Goal: Find specific page/section: Find specific page/section

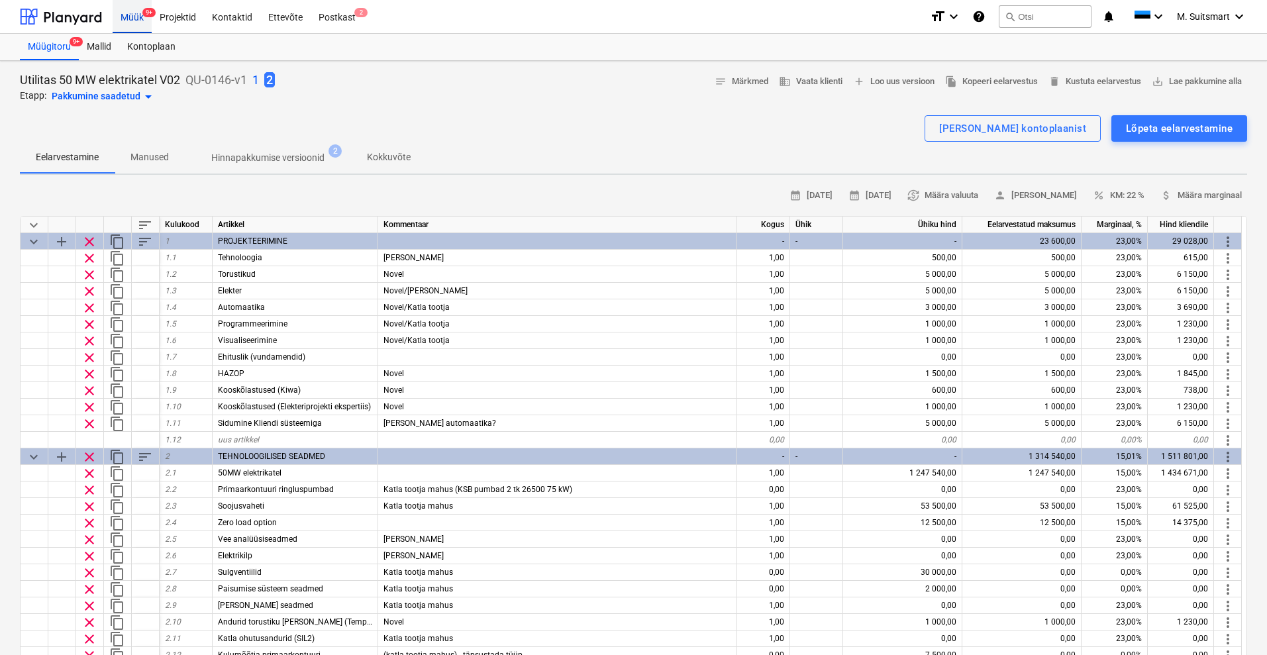
click at [132, 19] on div "Müük 9+" at bounding box center [132, 16] width 39 height 34
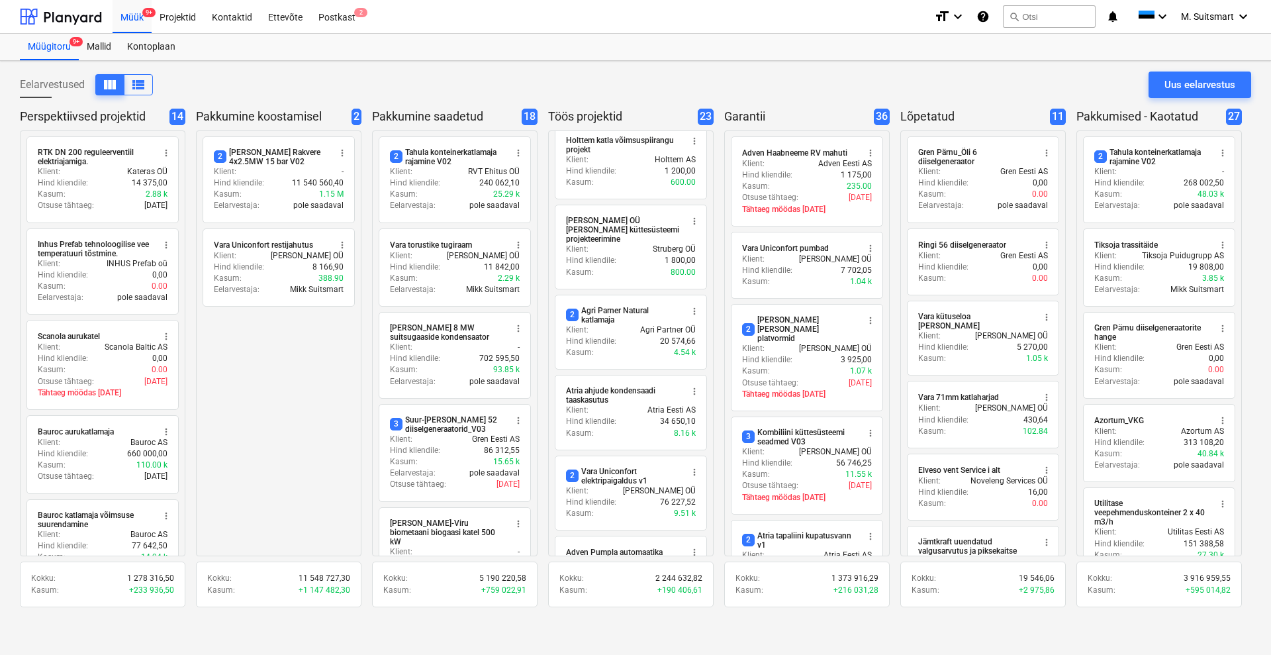
scroll to position [579, 0]
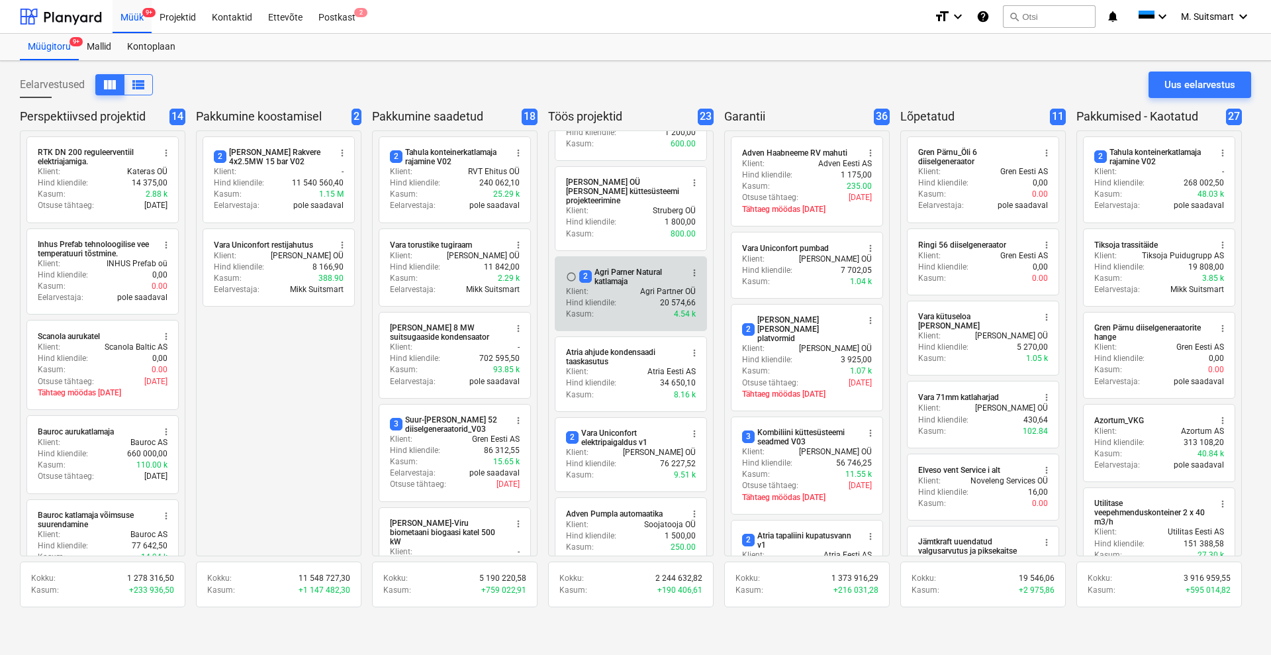
click at [629, 268] on div "2 Agri Parner Natural katlamaja" at bounding box center [630, 277] width 102 height 19
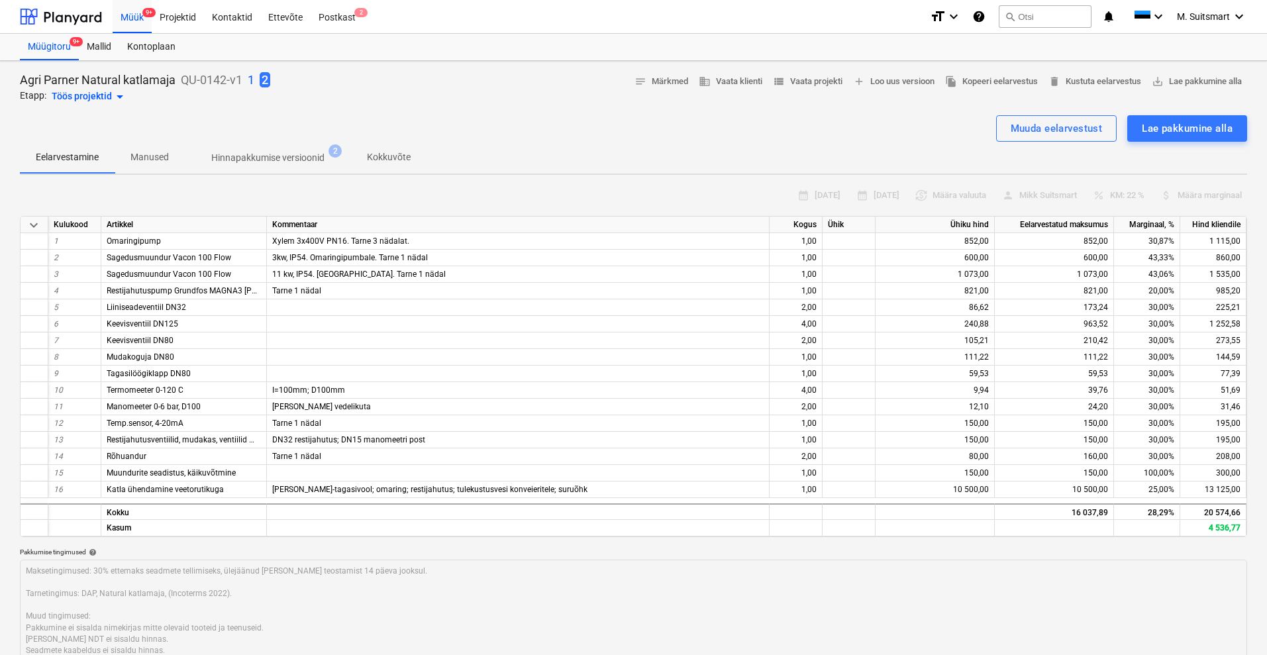
click at [73, 98] on div "Töös projektid arrow_drop_down" at bounding box center [90, 97] width 76 height 16
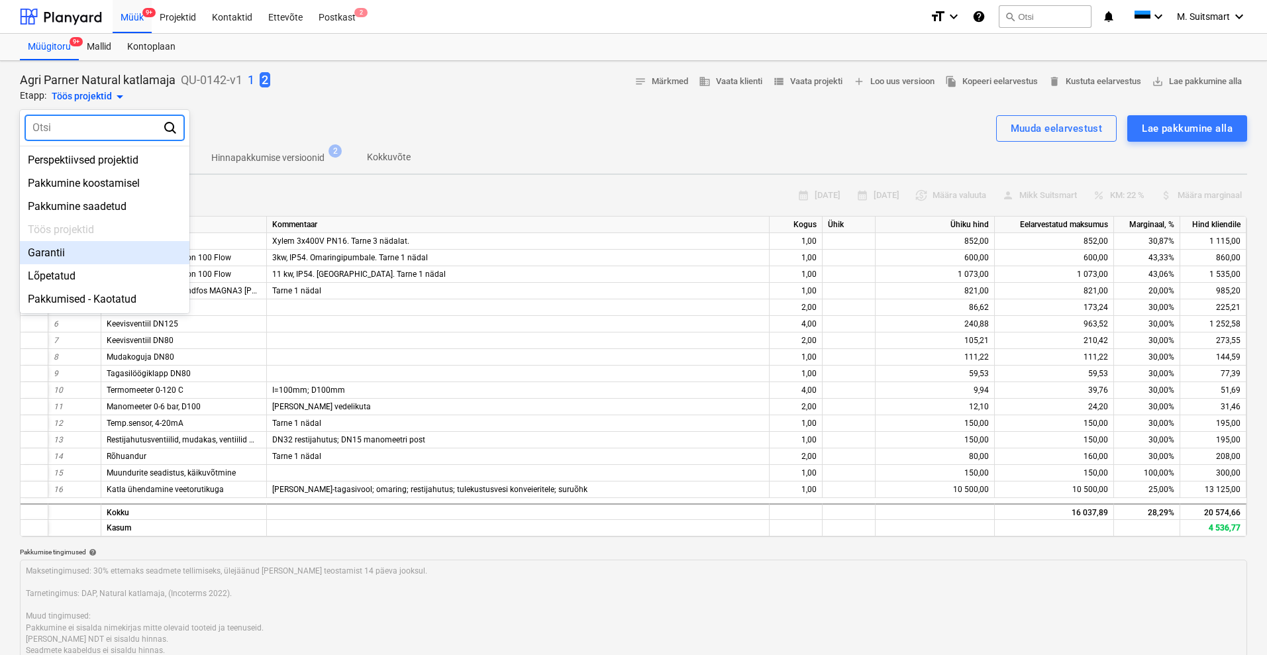
click at [87, 243] on div "Garantii" at bounding box center [105, 252] width 170 height 23
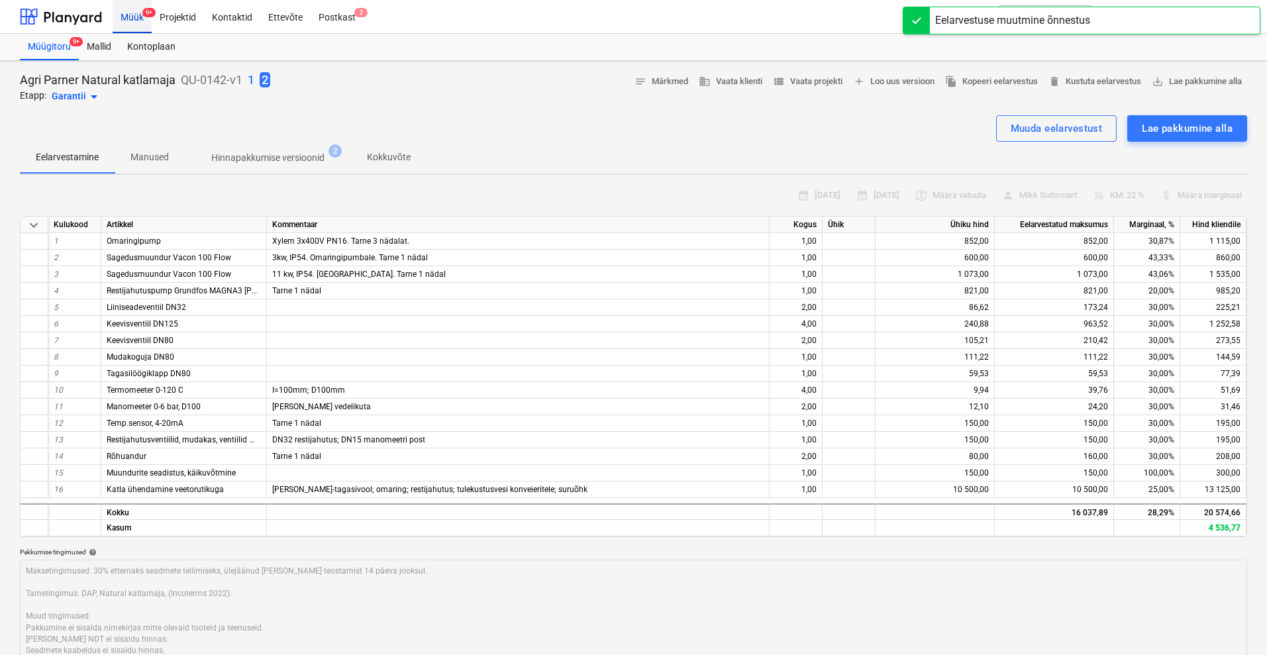
click at [142, 19] on div "Müük 9+" at bounding box center [132, 16] width 39 height 34
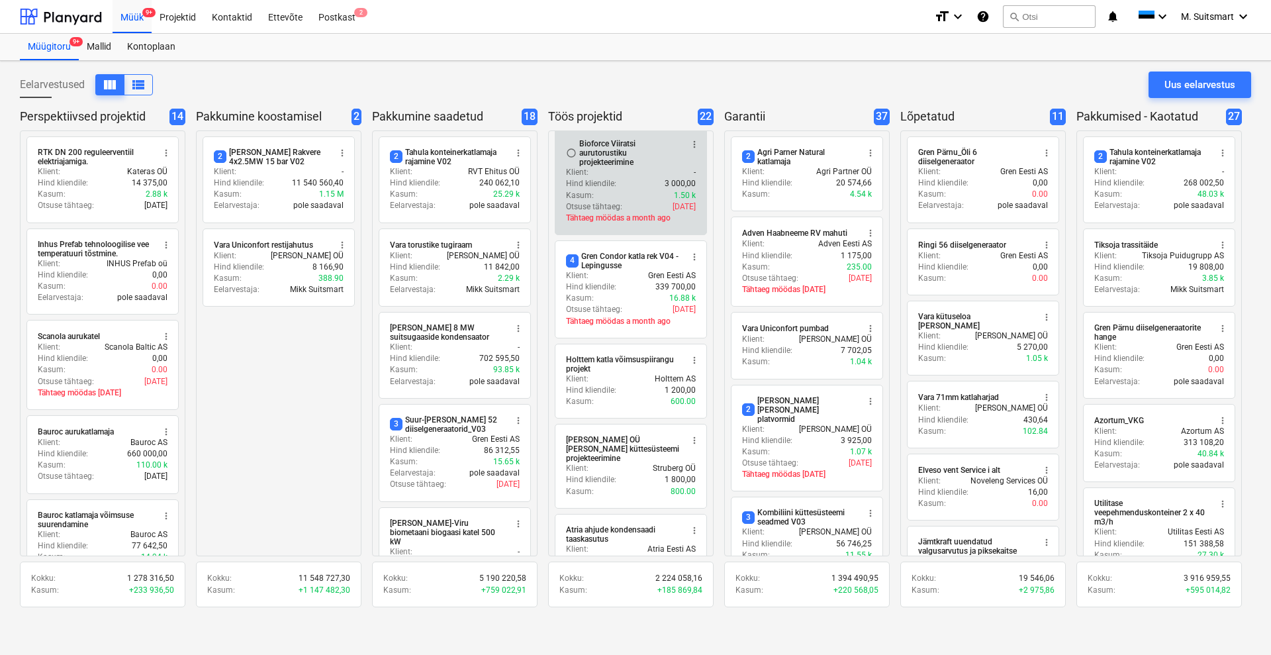
scroll to position [414, 0]
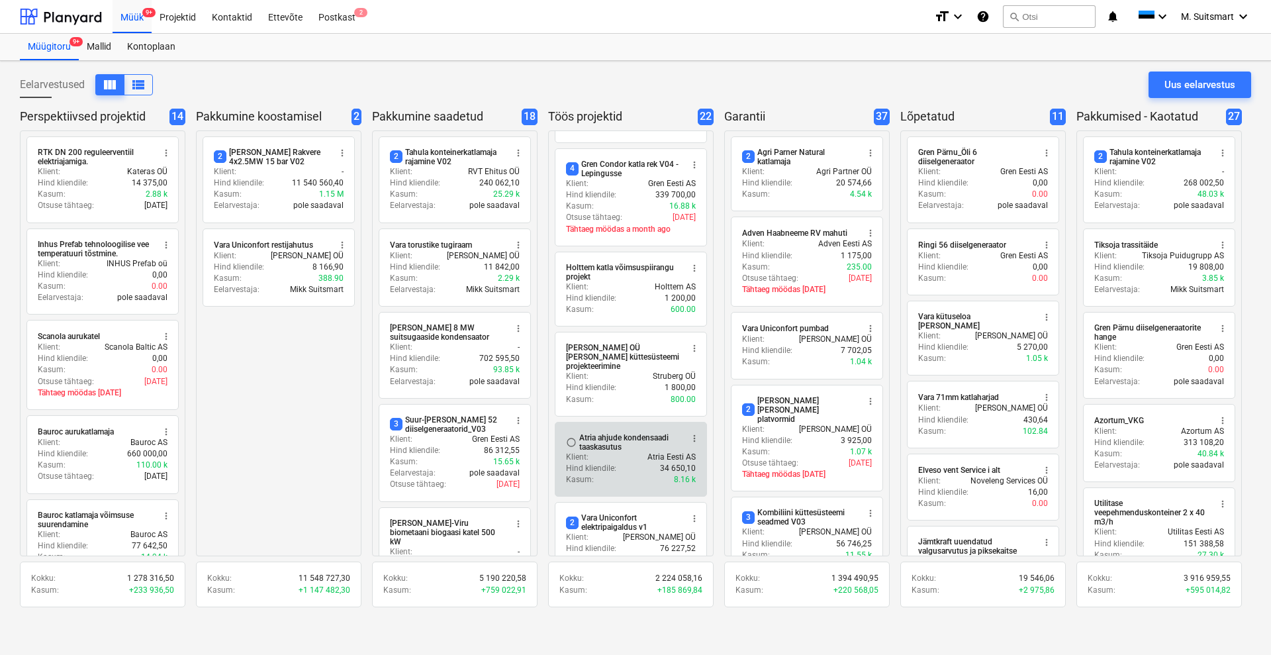
click at [597, 433] on div "Atria ahjude kondensaadi taaskasutus" at bounding box center [630, 442] width 102 height 19
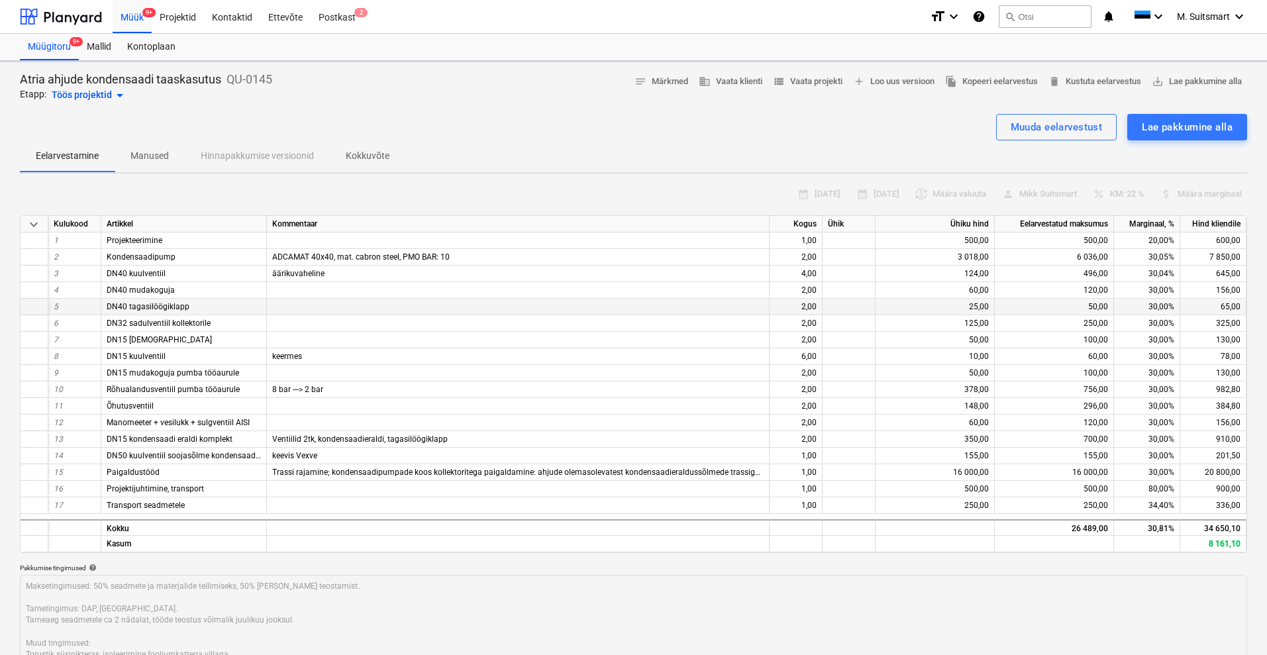
type textarea "x"
click at [179, 21] on div "Projektid" at bounding box center [178, 16] width 52 height 34
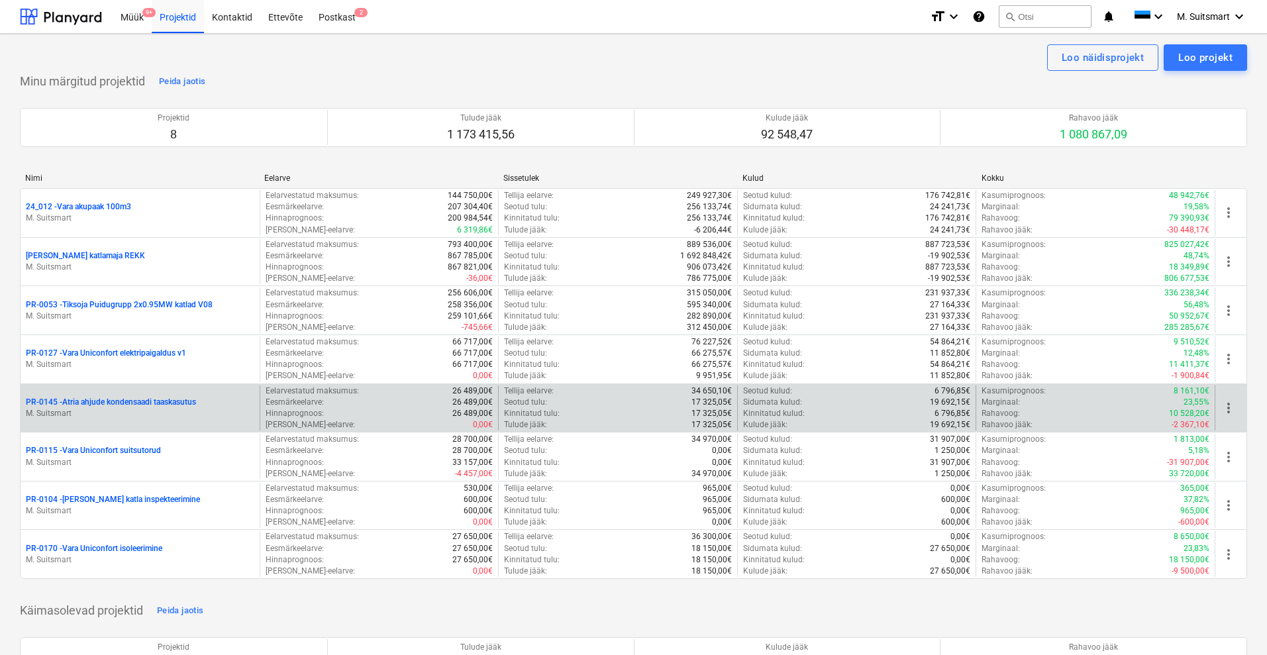
click at [93, 397] on p "PR-0145 - Atria ahjude kondensaadi taaskasutus" at bounding box center [111, 402] width 170 height 11
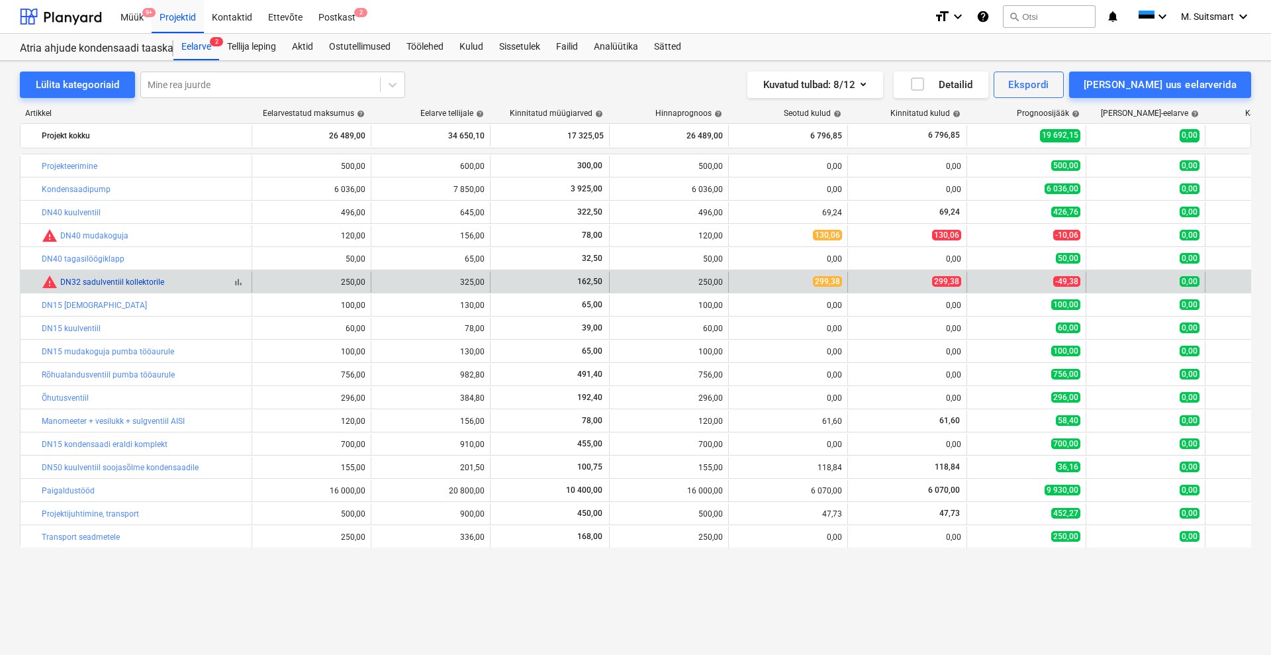
click at [89, 280] on link "DN32 sadulventiil kollektorile" at bounding box center [112, 281] width 104 height 9
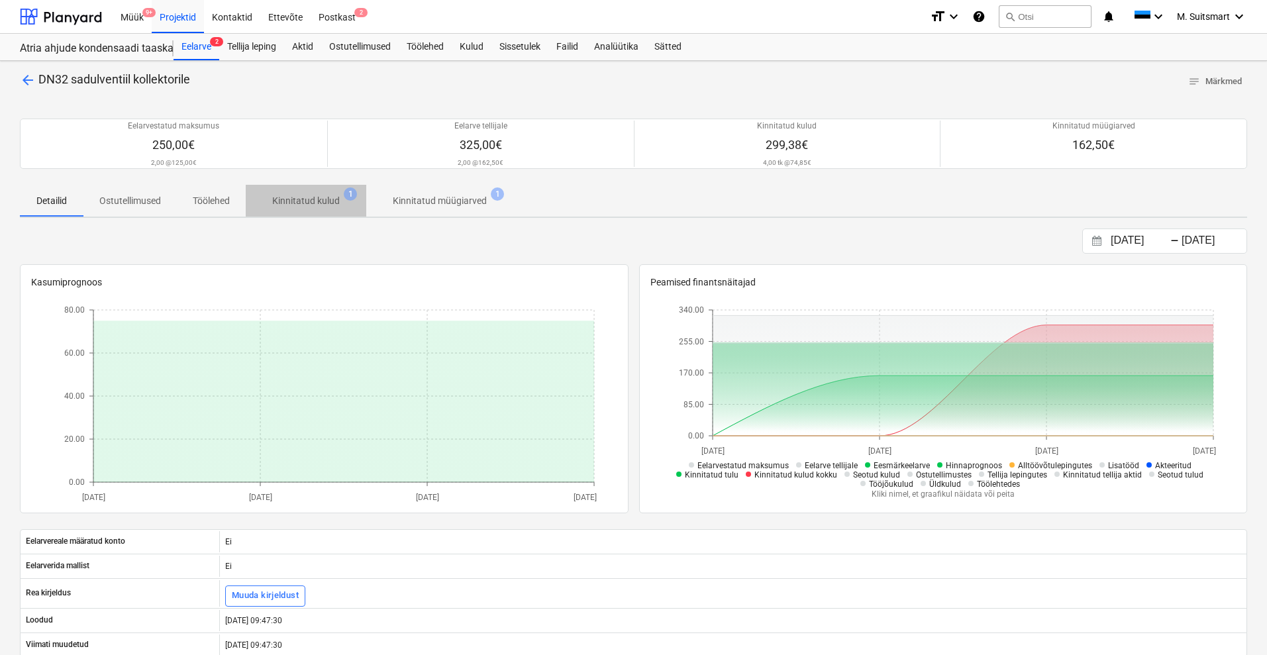
click at [305, 196] on p "Kinnitatud kulud" at bounding box center [306, 201] width 68 height 14
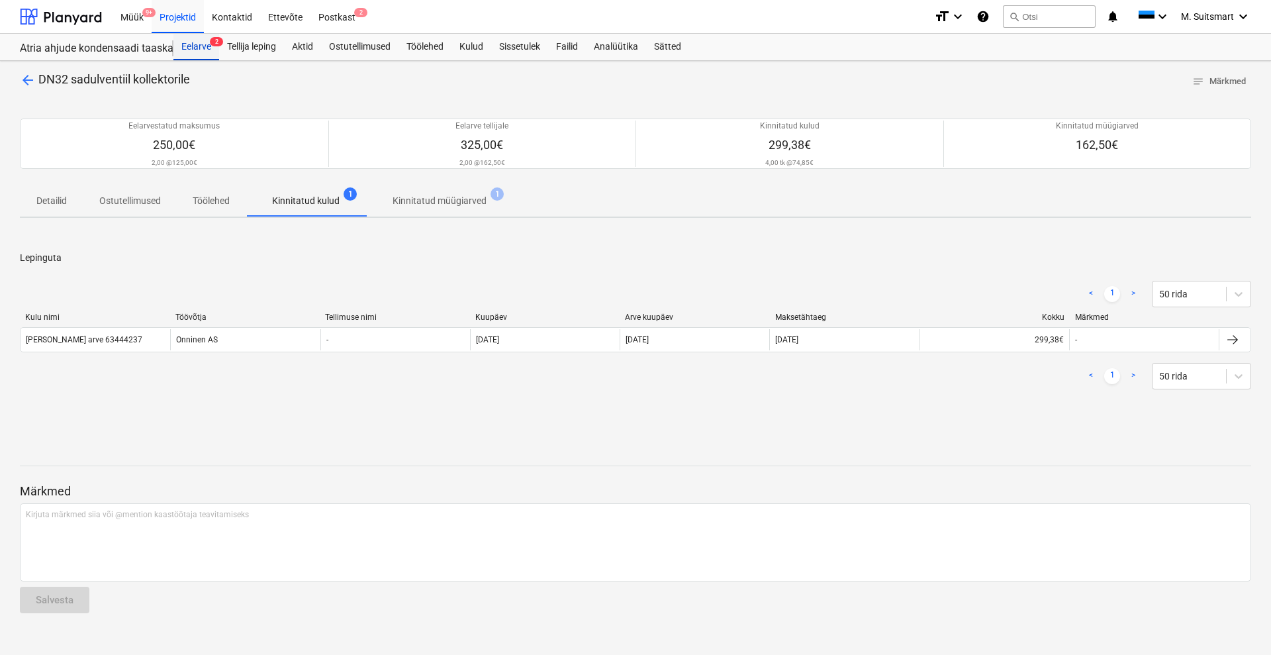
click at [193, 48] on div "Eelarve 2" at bounding box center [197, 47] width 46 height 26
